Goal: Task Accomplishment & Management: Use online tool/utility

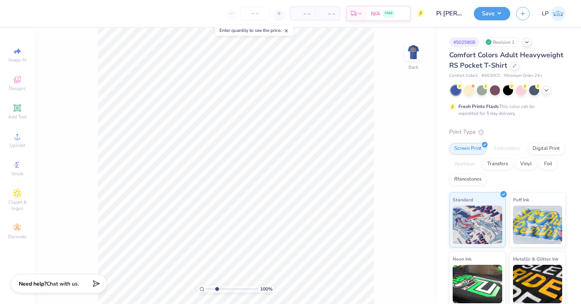
type input "2.68"
click at [217, 289] on input "range" at bounding box center [232, 289] width 52 height 7
click at [408, 48] on img at bounding box center [413, 52] width 31 height 31
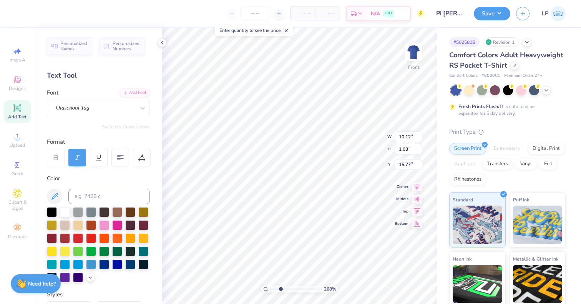
type input "10.30"
type input "1.28"
type input "14.21"
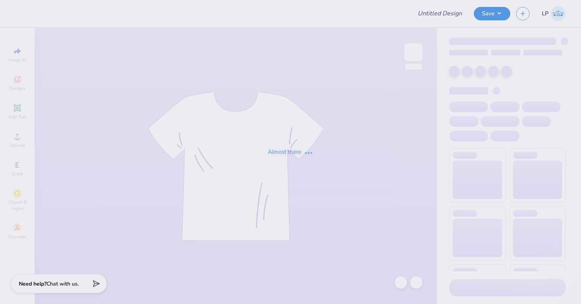
type input "KA Parents Weekend"
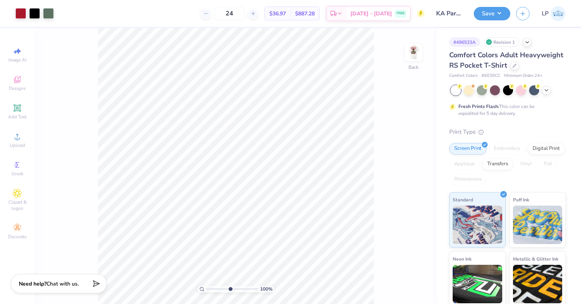
type input "5.21"
click at [230, 289] on input "range" at bounding box center [232, 289] width 52 height 7
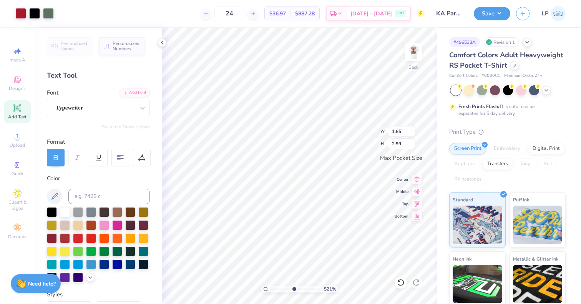
type input "2.15"
type input "3.48"
click at [283, 289] on input "range" at bounding box center [296, 289] width 52 height 7
click at [278, 290] on input "range" at bounding box center [296, 289] width 52 height 7
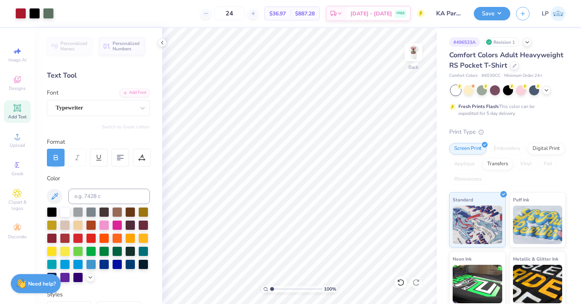
drag, startPoint x: 278, startPoint y: 290, endPoint x: 264, endPoint y: 291, distance: 14.2
type input "1"
click at [264, 291] on div "100 %" at bounding box center [299, 289] width 77 height 7
click at [410, 59] on img at bounding box center [413, 52] width 31 height 31
click at [490, 12] on button "Save" at bounding box center [492, 12] width 37 height 13
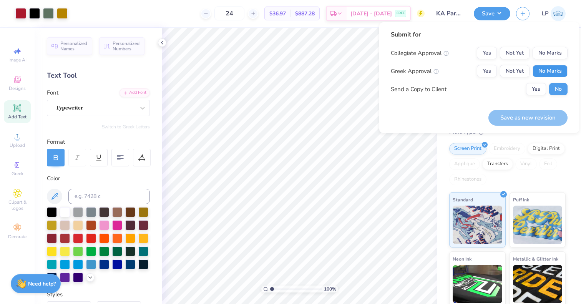
click at [548, 72] on button "No Marks" at bounding box center [550, 71] width 35 height 12
click at [515, 71] on button "Not Yet" at bounding box center [515, 71] width 30 height 12
click at [546, 55] on button "No Marks" at bounding box center [550, 53] width 35 height 12
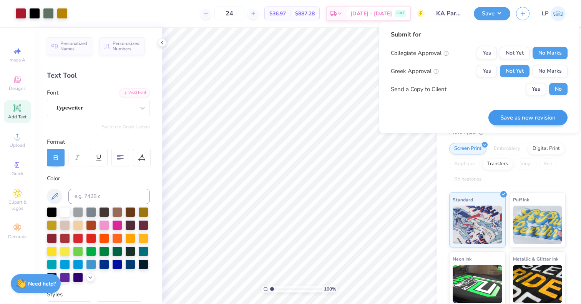
click at [548, 111] on button "Save as new revision" at bounding box center [528, 118] width 79 height 16
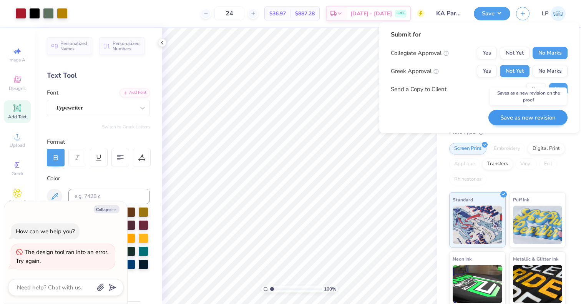
click at [512, 120] on button "Save as new revision" at bounding box center [528, 118] width 79 height 16
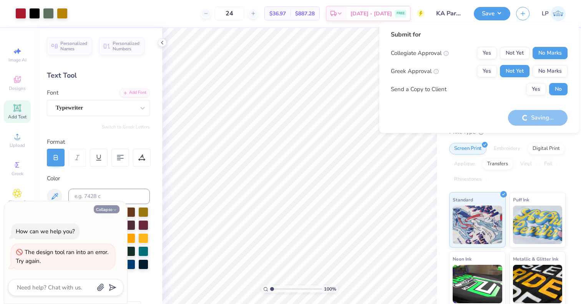
click at [102, 210] on button "Collapse" at bounding box center [107, 209] width 26 height 8
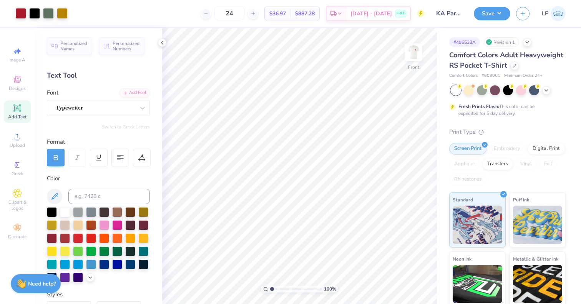
type textarea "x"
drag, startPoint x: 109, startPoint y: 211, endPoint x: 530, endPoint y: 88, distance: 439.0
click at [109, 211] on button "Collapse" at bounding box center [107, 209] width 26 height 8
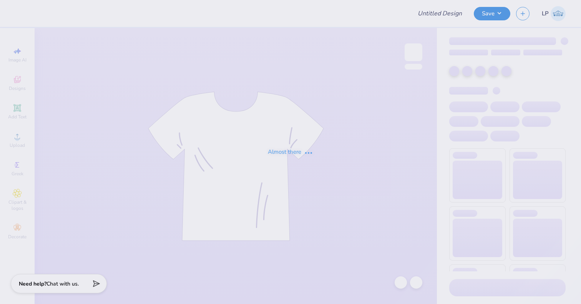
type input "Fiji Parents weekend"
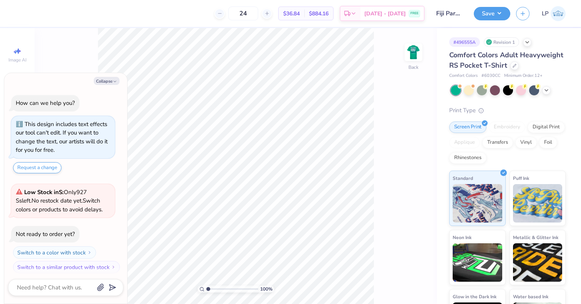
scroll to position [2, 0]
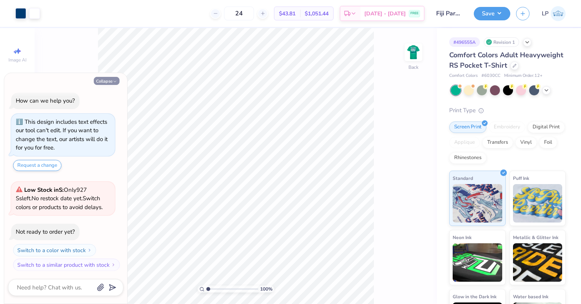
click at [102, 83] on button "Collapse" at bounding box center [107, 81] width 26 height 8
type textarea "x"
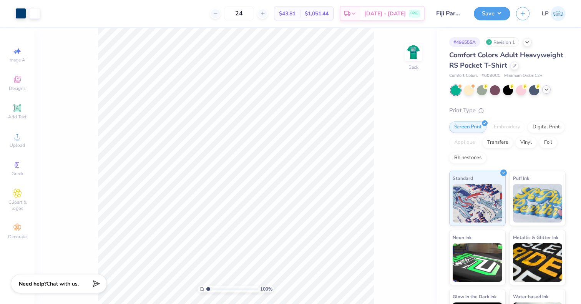
click at [547, 93] on icon at bounding box center [546, 89] width 6 height 6
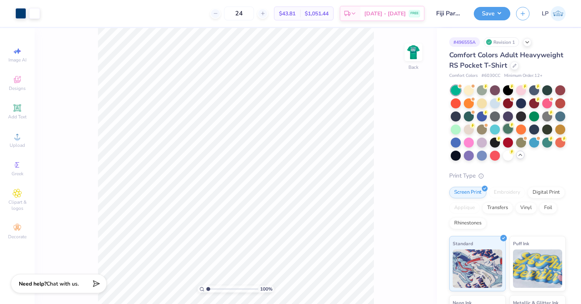
click at [513, 134] on div at bounding box center [508, 129] width 10 height 10
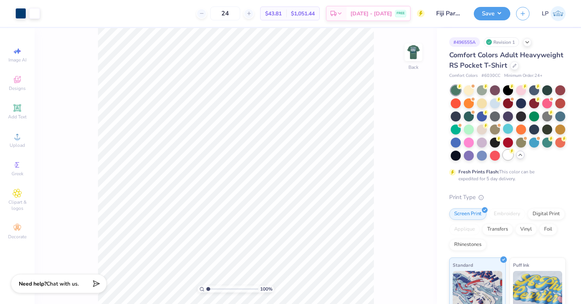
click at [503, 160] on div at bounding box center [508, 155] width 10 height 10
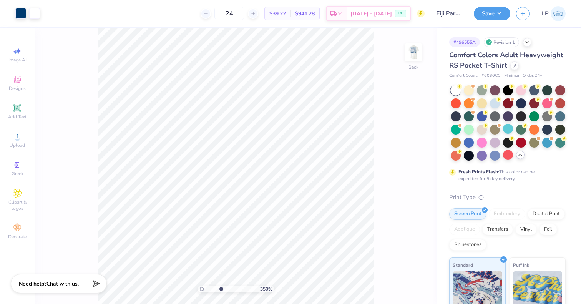
click at [221, 288] on input "range" at bounding box center [232, 289] width 52 height 7
click at [422, 50] on img at bounding box center [413, 52] width 31 height 31
type input "1.86"
click at [213, 289] on input "range" at bounding box center [232, 289] width 52 height 7
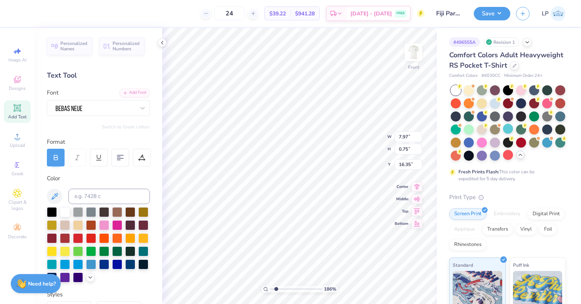
click at [263, 0] on div "24 $39.22 Per Item $941.28 Total Est. Delivery Aug 24 - 27 FREE" at bounding box center [223, 13] width 404 height 27
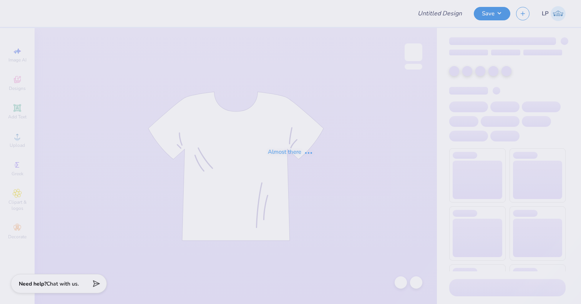
type input "Fiji Woodstock Shirt"
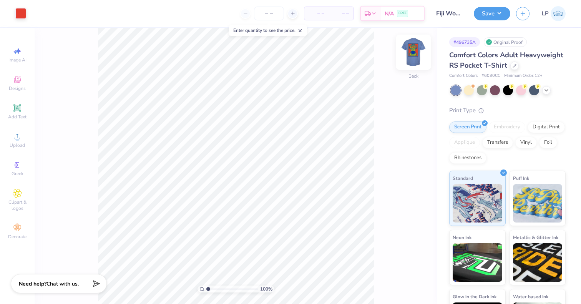
click at [411, 55] on img at bounding box center [413, 52] width 31 height 31
click at [65, 17] on div at bounding box center [62, 12] width 11 height 11
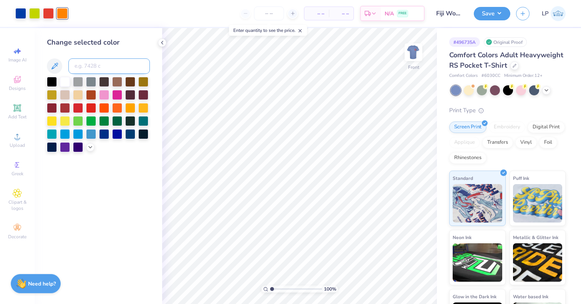
click at [94, 67] on input at bounding box center [108, 65] width 81 height 15
type input "179"
click at [484, 14] on button "Save" at bounding box center [492, 12] width 37 height 13
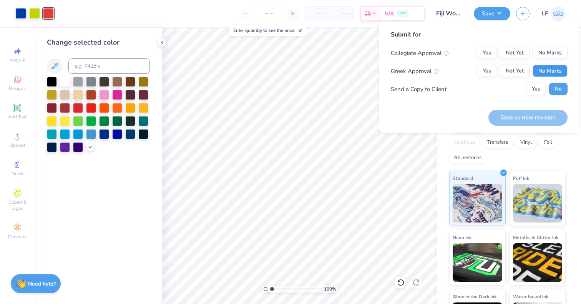
click at [553, 72] on button "No Marks" at bounding box center [550, 71] width 35 height 12
click at [553, 54] on button "No Marks" at bounding box center [550, 53] width 35 height 12
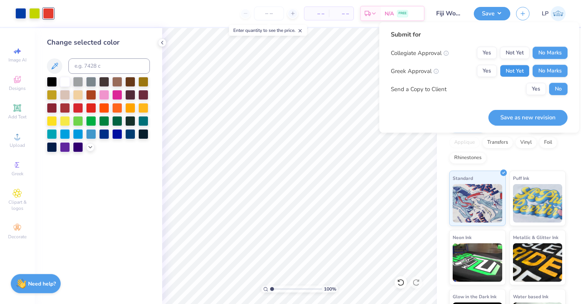
click at [514, 66] on button "Not Yet" at bounding box center [515, 71] width 30 height 12
click at [479, 67] on button "Yes" at bounding box center [487, 71] width 20 height 12
click at [512, 69] on button "Not Yet" at bounding box center [515, 71] width 30 height 12
click at [520, 116] on button "Save as new revision" at bounding box center [528, 118] width 79 height 16
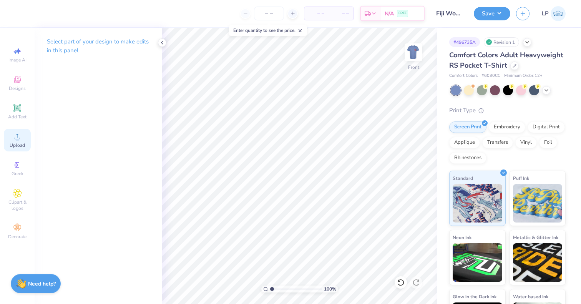
click at [16, 134] on icon at bounding box center [17, 136] width 9 height 9
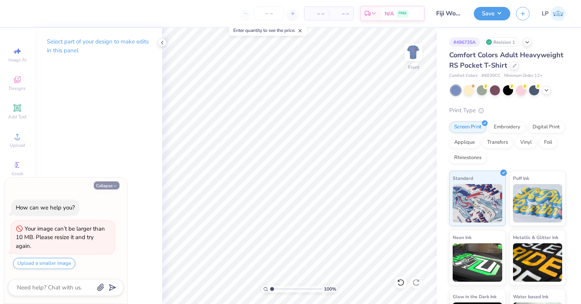
click at [114, 184] on button "Collapse" at bounding box center [107, 185] width 26 height 8
type textarea "x"
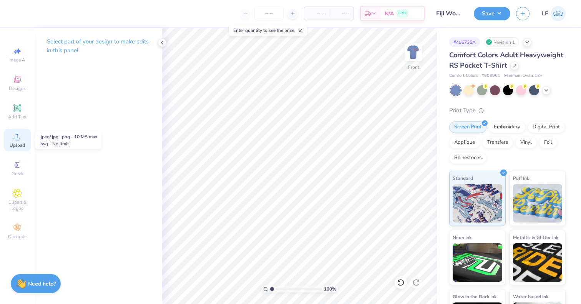
click at [19, 141] on div "Upload" at bounding box center [17, 140] width 27 height 23
click at [17, 135] on icon at bounding box center [17, 136] width 5 height 5
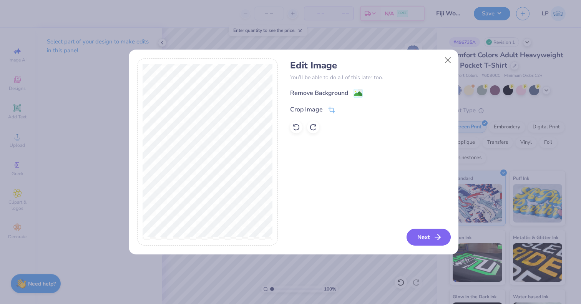
click at [427, 243] on button "Next" at bounding box center [429, 237] width 44 height 17
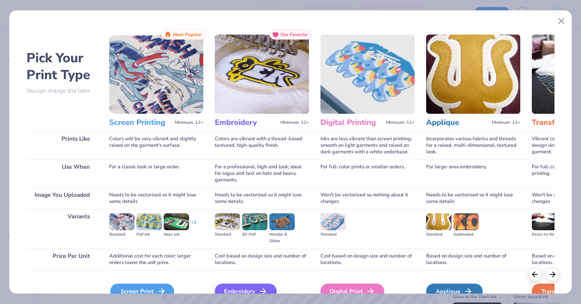
click at [150, 287] on div "Screen Print" at bounding box center [142, 291] width 64 height 15
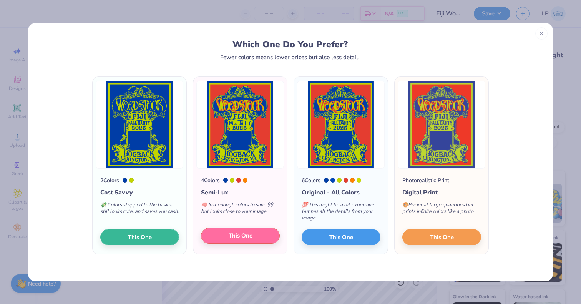
click at [242, 238] on span "This One" at bounding box center [241, 235] width 24 height 9
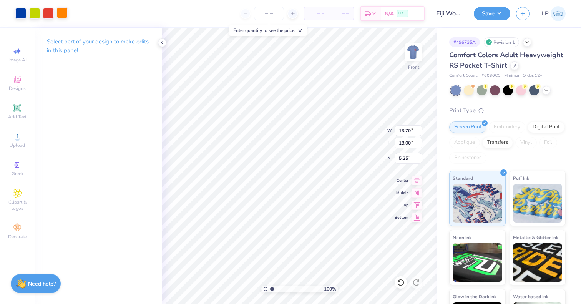
click at [68, 13] on div at bounding box center [62, 12] width 11 height 11
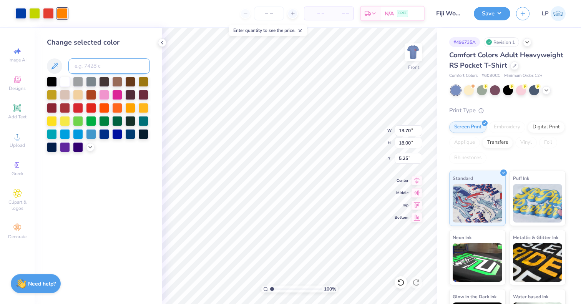
click at [103, 63] on input at bounding box center [108, 65] width 81 height 15
type input "382"
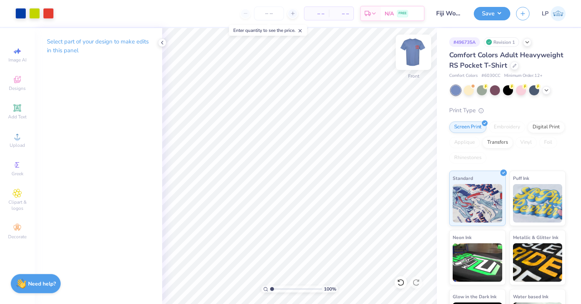
click at [410, 56] on img at bounding box center [413, 52] width 31 height 31
type input "10.89"
type input "14.30"
type input "4.19"
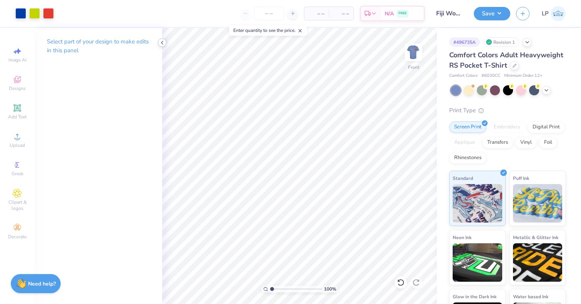
click at [160, 43] on icon at bounding box center [162, 43] width 6 height 6
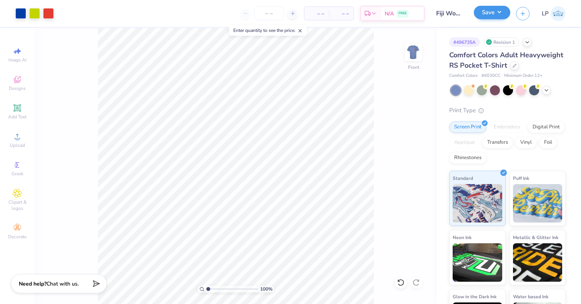
click at [491, 15] on button "Save" at bounding box center [492, 12] width 37 height 13
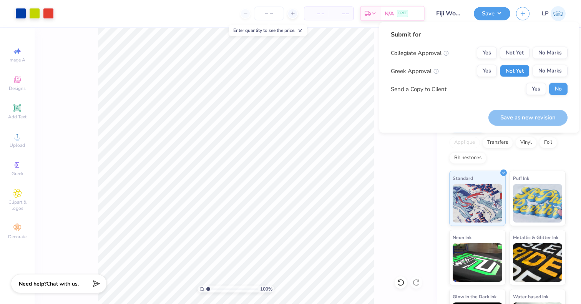
click at [523, 68] on button "Not Yet" at bounding box center [515, 71] width 30 height 12
click at [550, 58] on button "No Marks" at bounding box center [550, 53] width 35 height 12
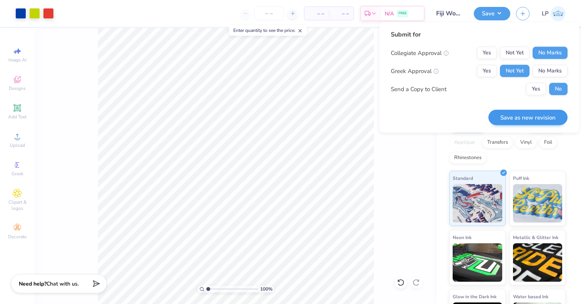
click at [536, 117] on button "Save as new revision" at bounding box center [528, 118] width 79 height 16
